Goal: Transaction & Acquisition: Purchase product/service

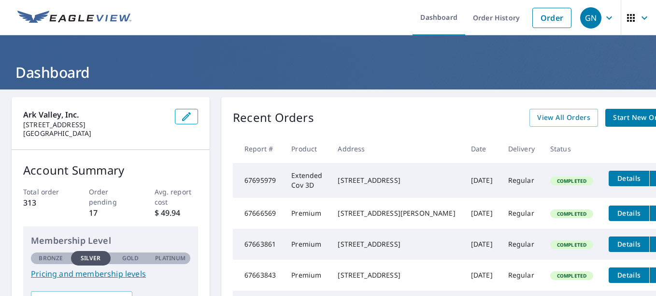
click at [613, 114] on span "Start New Order" at bounding box center [641, 118] width 56 height 12
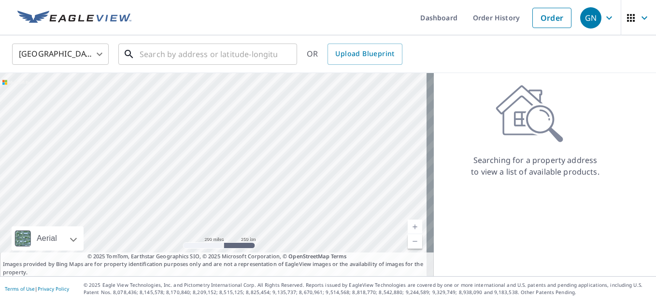
click at [206, 59] on input "text" at bounding box center [209, 54] width 138 height 27
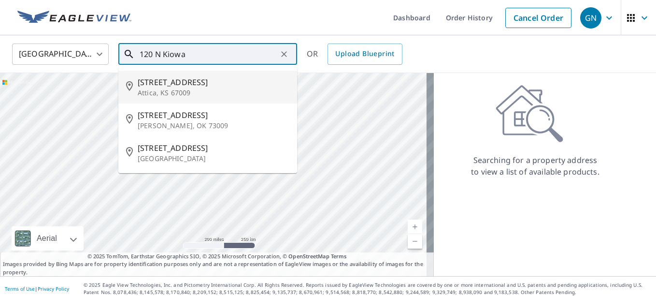
click at [156, 82] on span "[STREET_ADDRESS]" at bounding box center [214, 82] width 152 height 12
type input "[STREET_ADDRESS]"
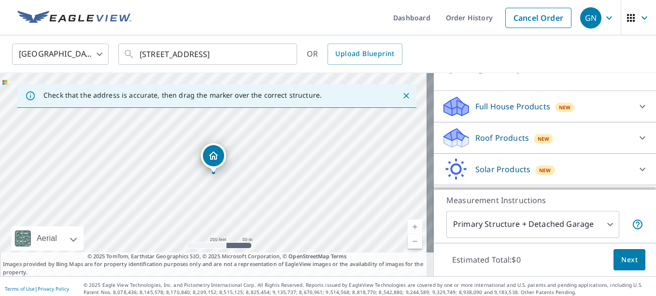
scroll to position [97, 0]
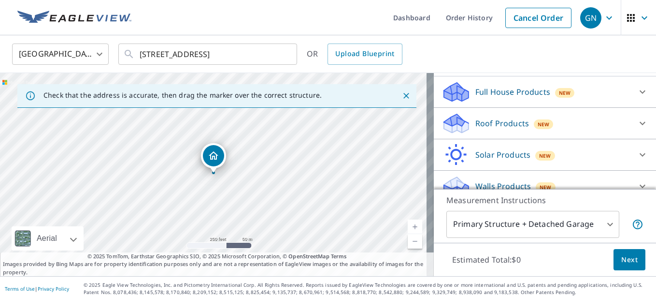
click at [444, 118] on icon at bounding box center [454, 120] width 21 height 12
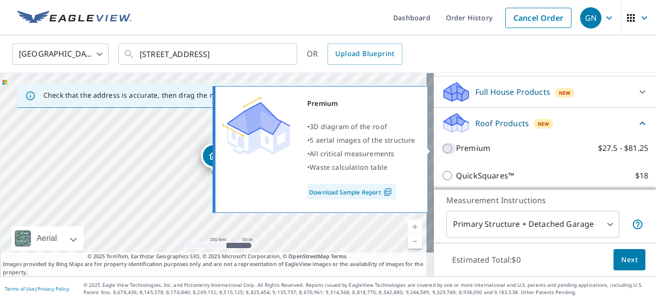
click at [442, 146] on input "Premium $27.5 - $81.25" at bounding box center [449, 149] width 14 height 12
checkbox input "true"
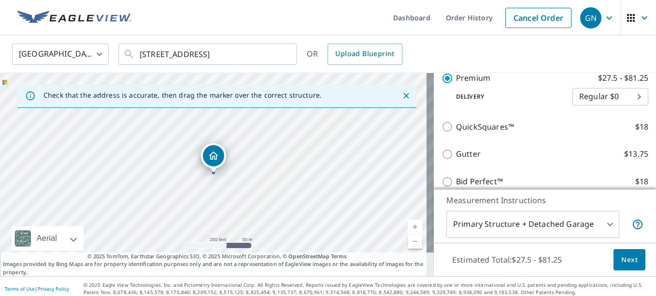
scroll to position [193, 0]
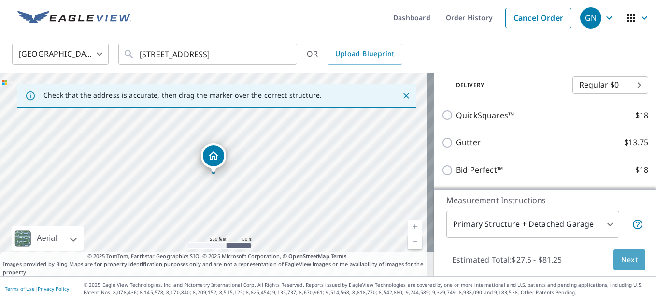
click at [623, 259] on span "Next" at bounding box center [629, 260] width 16 height 12
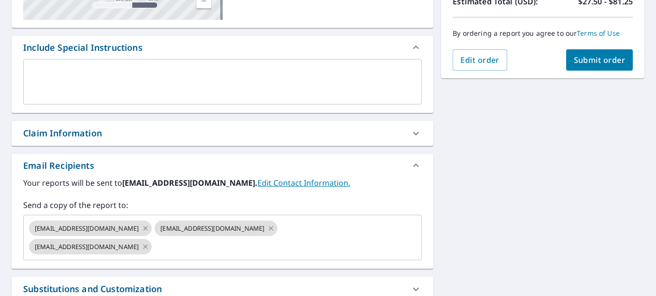
scroll to position [242, 0]
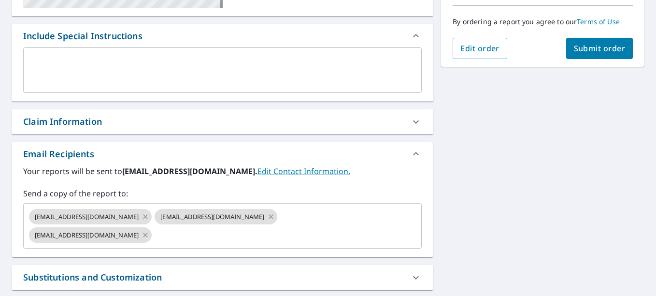
click at [267, 215] on icon at bounding box center [271, 216] width 8 height 11
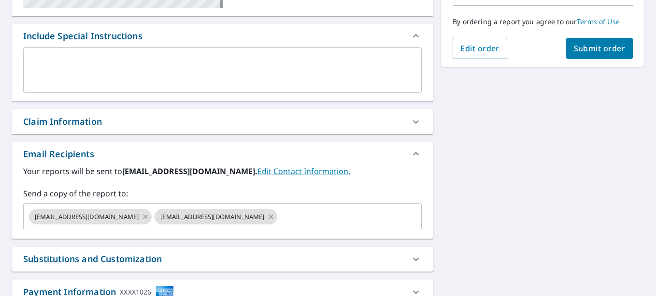
click at [269, 216] on icon at bounding box center [271, 216] width 4 height 4
checkbox input "true"
click at [159, 216] on input "text" at bounding box center [278, 216] width 250 height 18
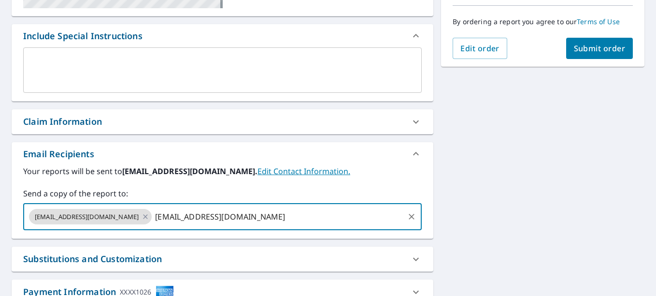
type input "[EMAIL_ADDRESS][DOMAIN_NAME]"
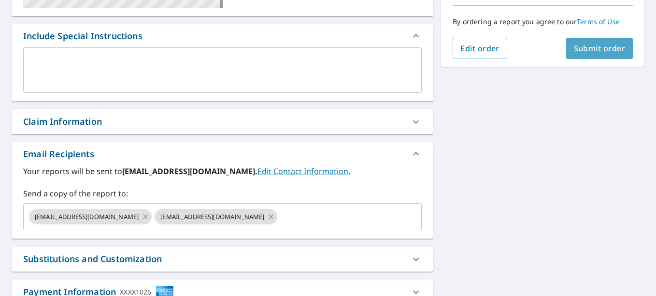
click at [588, 49] on span "Submit order" at bounding box center [600, 48] width 52 height 11
checkbox input "true"
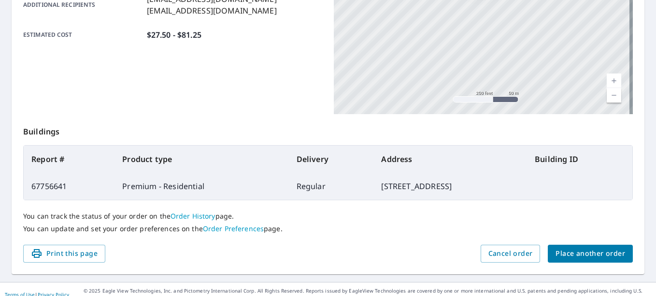
scroll to position [273, 0]
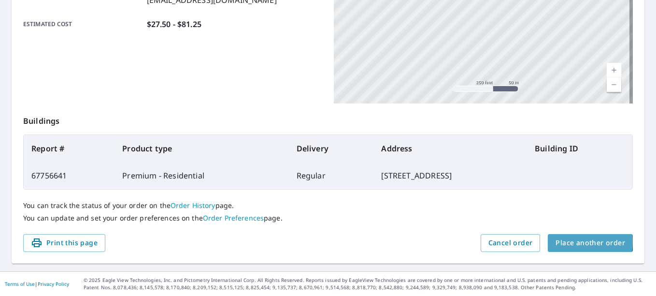
click at [577, 241] on span "Place another order" at bounding box center [591, 243] width 70 height 12
